Goal: Task Accomplishment & Management: Manage account settings

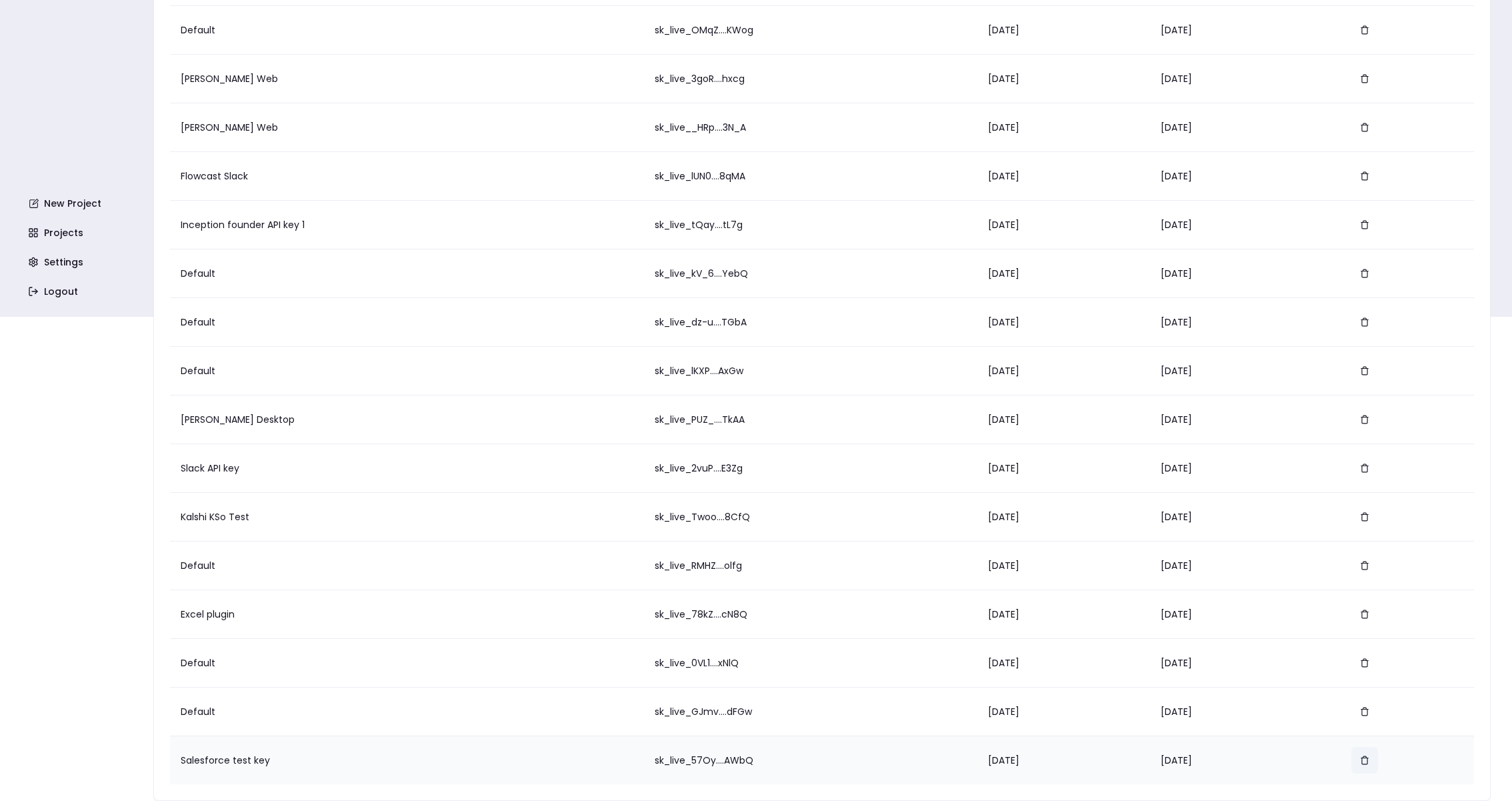
click at [1365, 760] on icon "button" at bounding box center [1365, 760] width 9 height 9
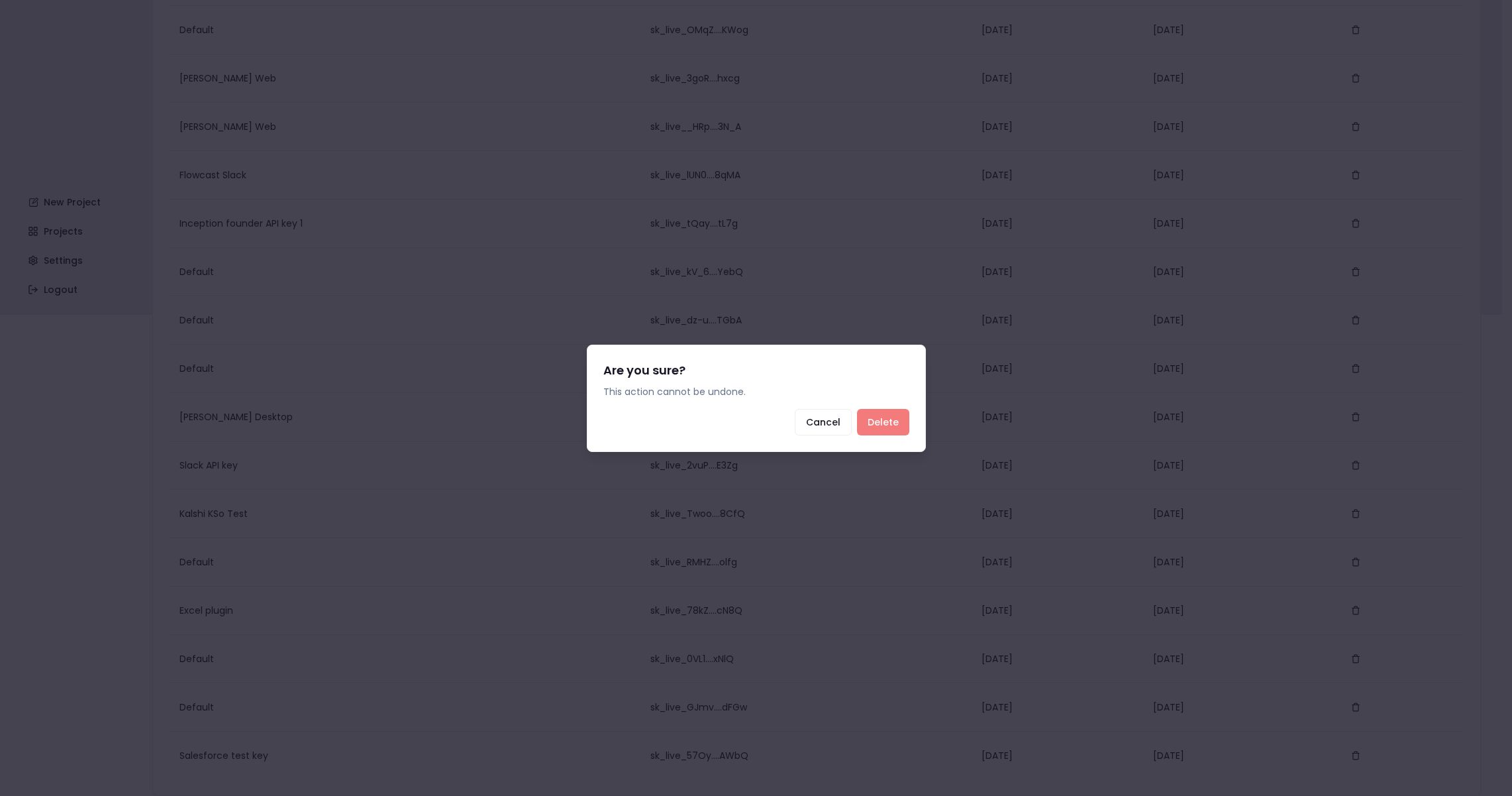
click at [883, 421] on button "Delete" at bounding box center [883, 422] width 52 height 27
click at [884, 419] on button "Delete" at bounding box center [883, 422] width 52 height 27
click at [889, 425] on button "Delete" at bounding box center [883, 422] width 52 height 27
click at [893, 426] on button "Delete" at bounding box center [883, 422] width 52 height 27
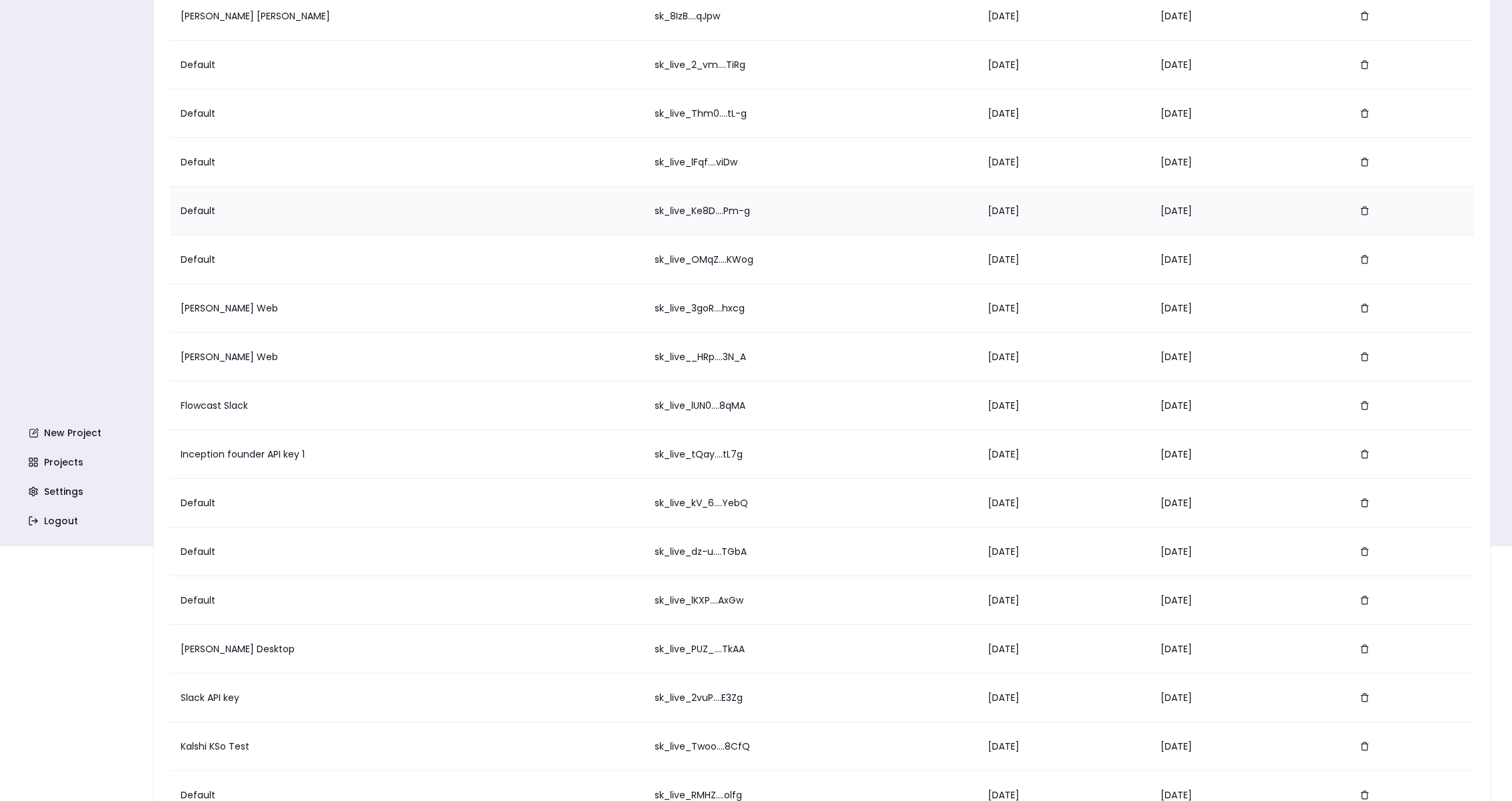
scroll to position [484, 0]
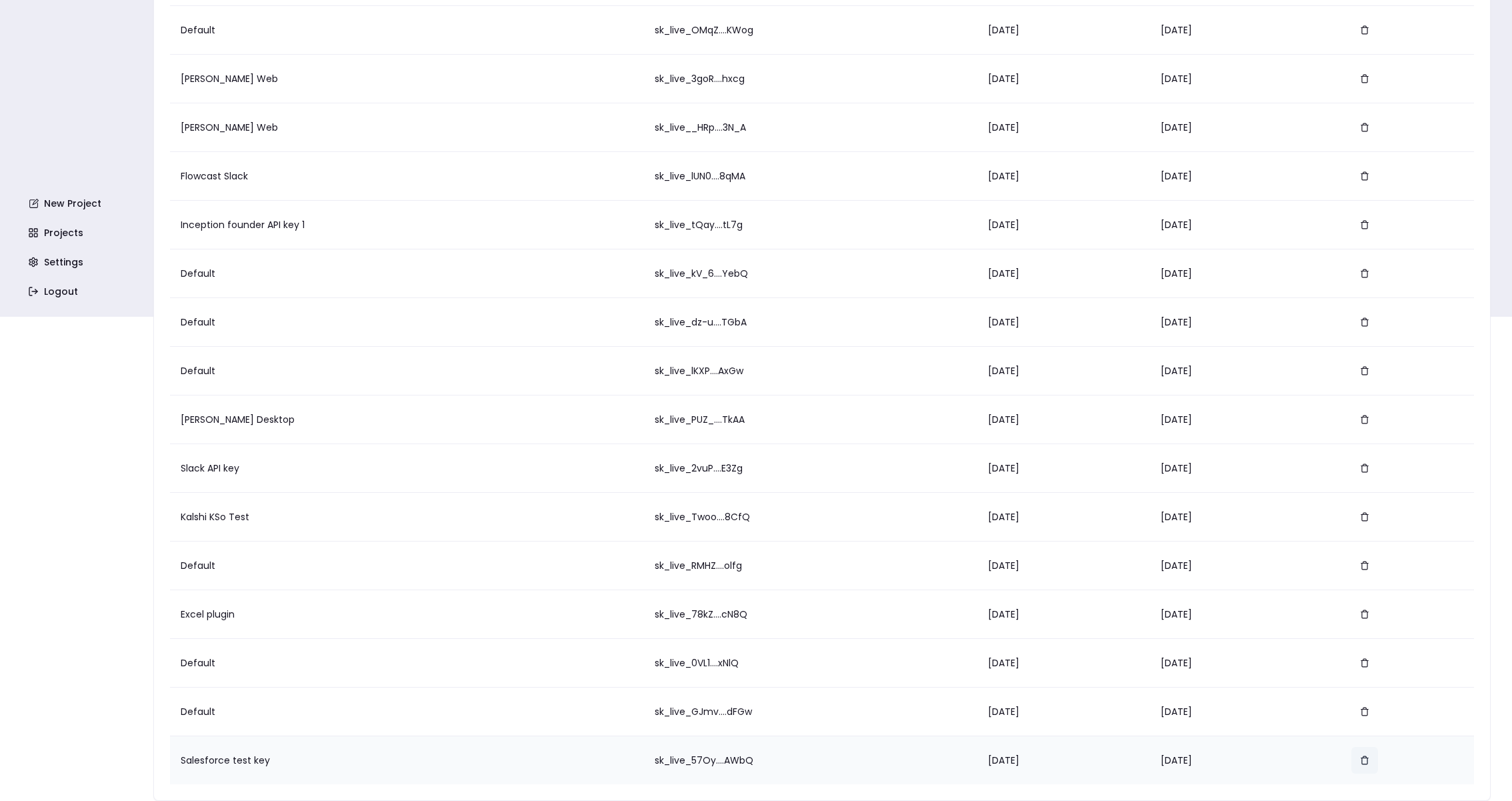
click at [1369, 761] on icon "button" at bounding box center [1365, 760] width 9 height 9
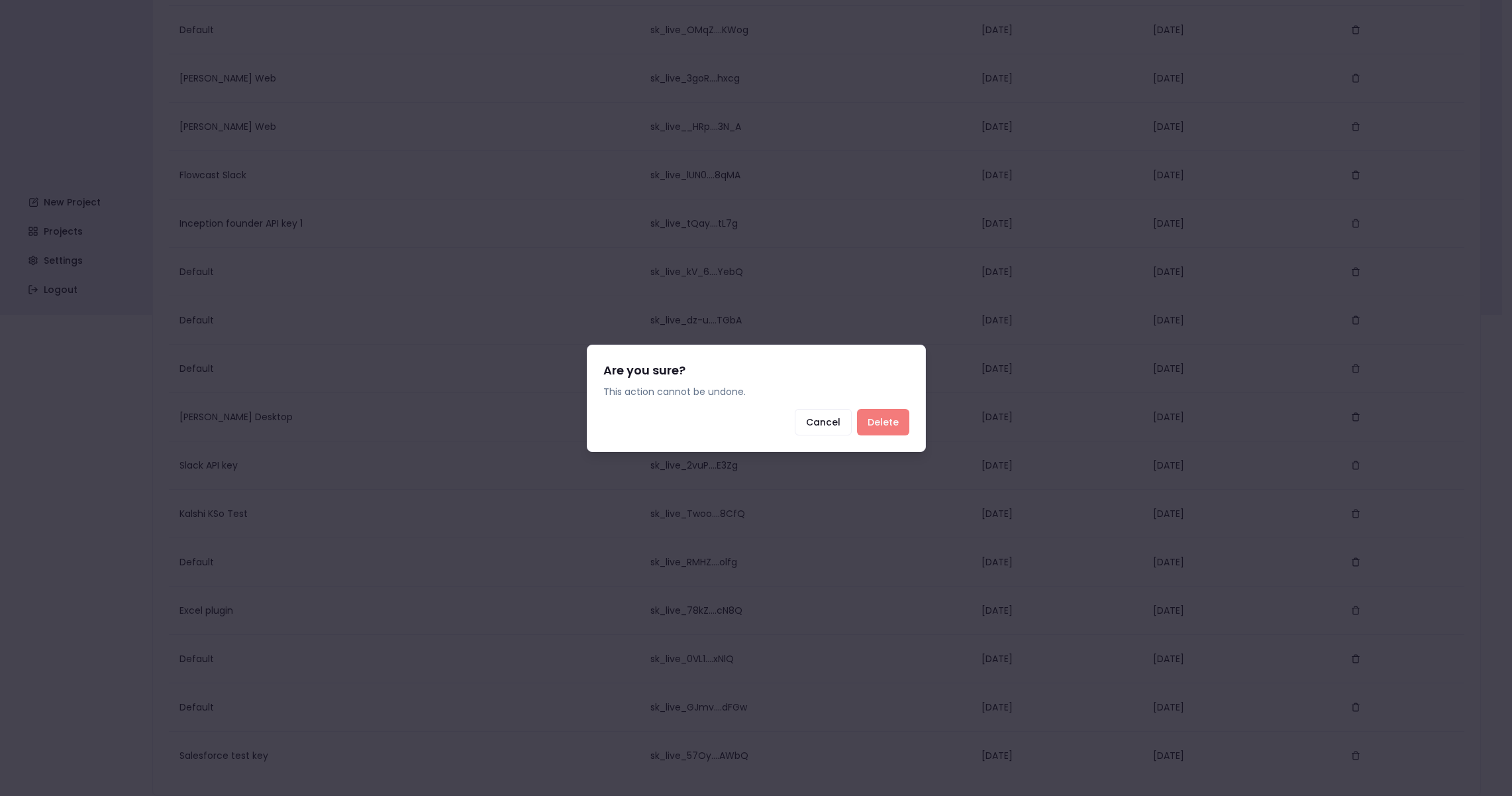
click at [898, 429] on button "Delete" at bounding box center [883, 422] width 52 height 27
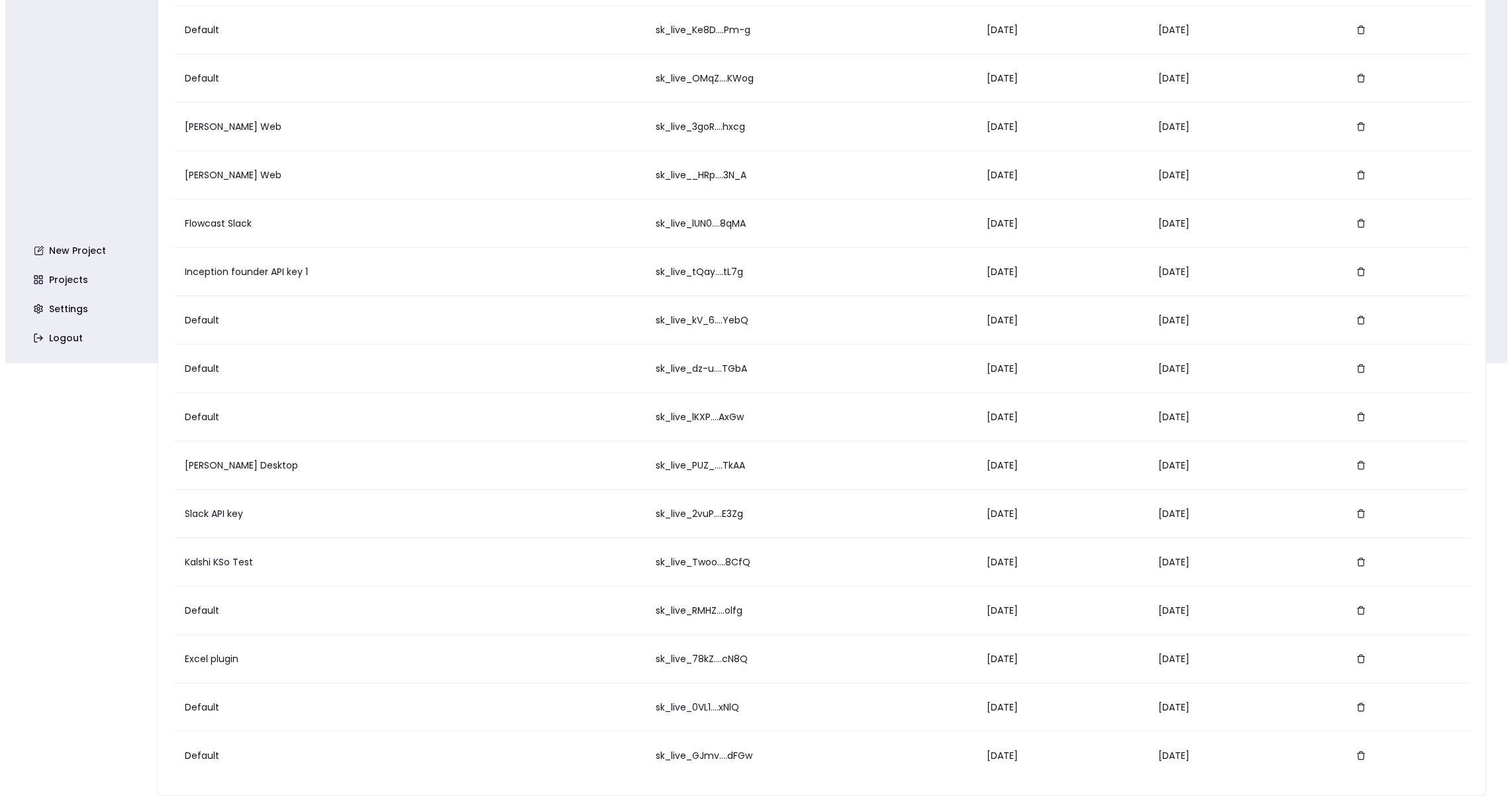
scroll to position [433, 0]
click at [1354, 757] on icon "button" at bounding box center [1356, 755] width 9 height 9
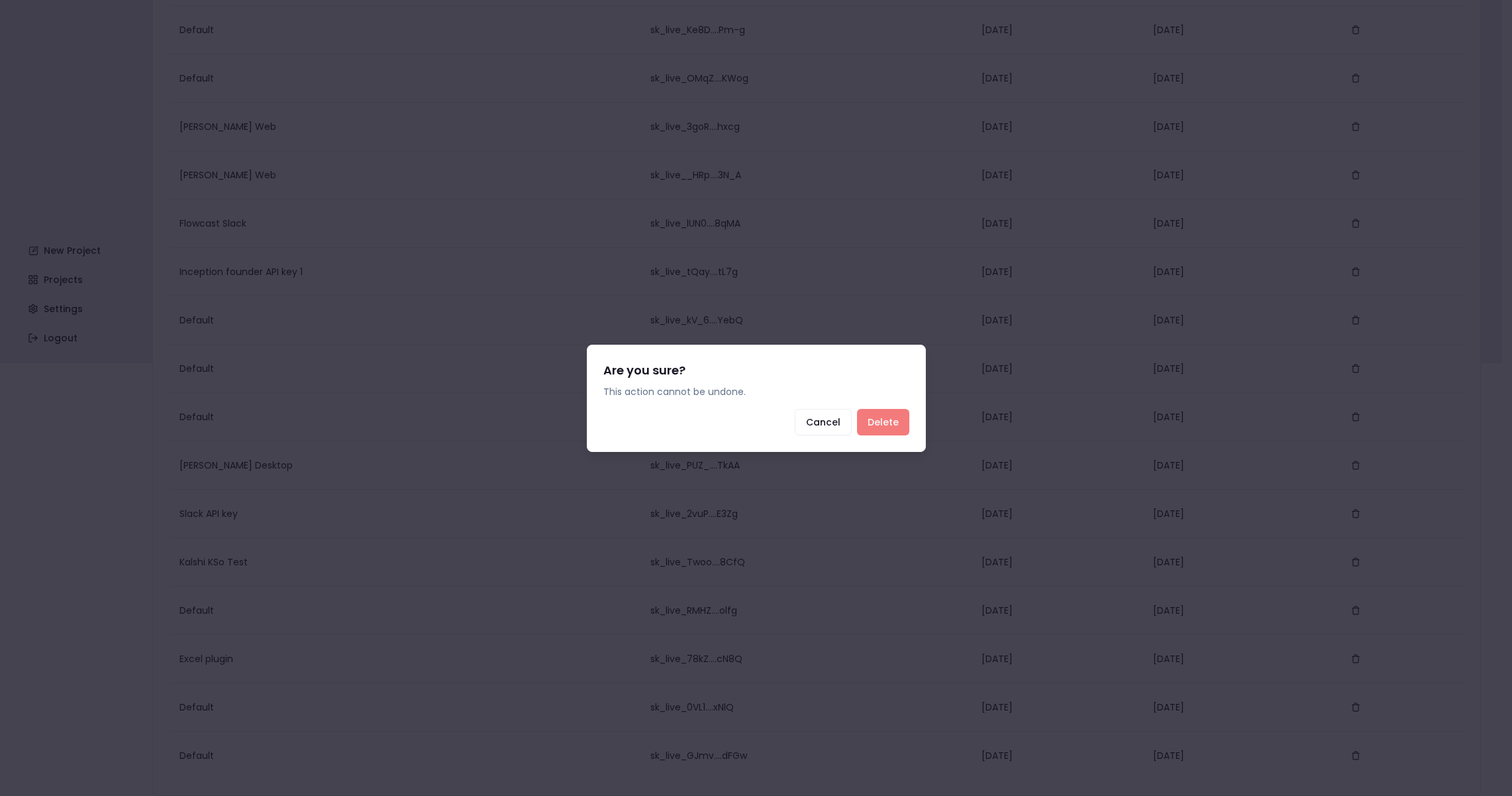
click at [879, 421] on button "Delete" at bounding box center [883, 422] width 52 height 27
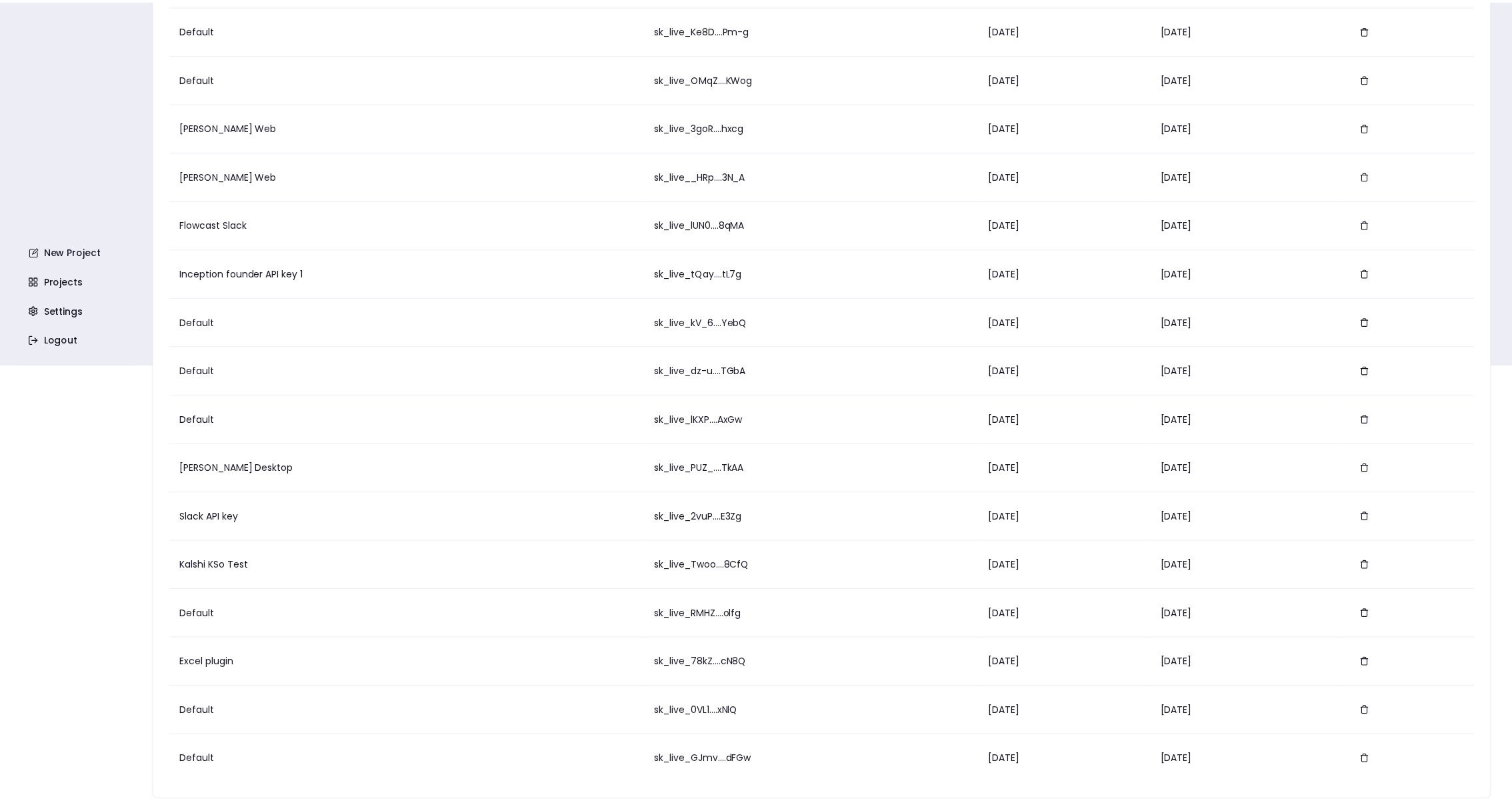
scroll to position [386, 0]
